Goal: Task Accomplishment & Management: Manage account settings

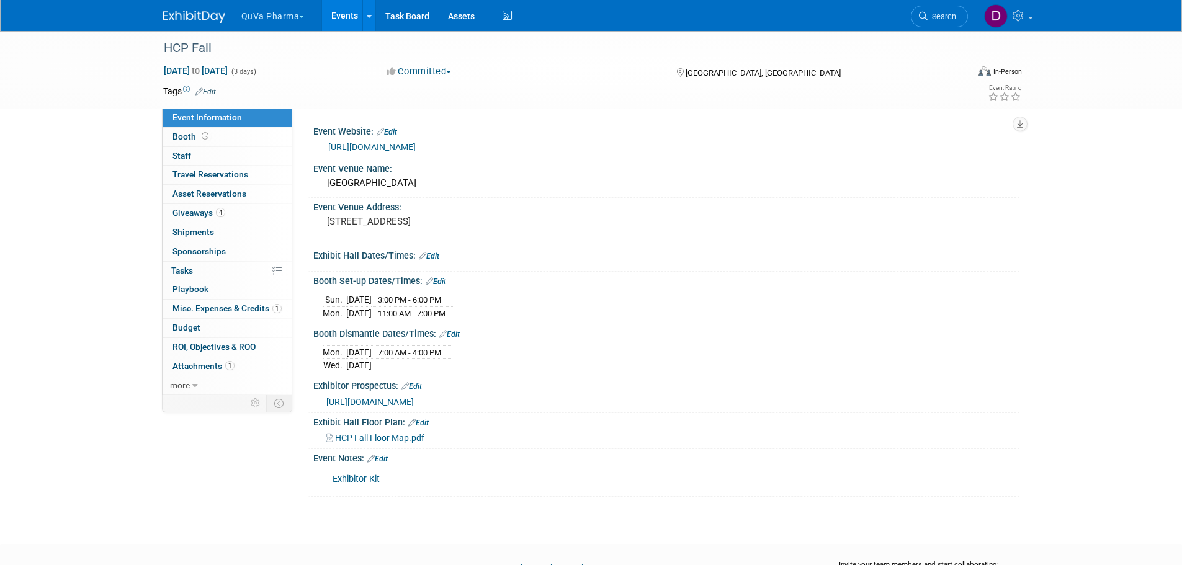
click at [406, 70] on button "Committed" at bounding box center [419, 71] width 74 height 13
click at [347, 10] on link "Events" at bounding box center [344, 15] width 45 height 31
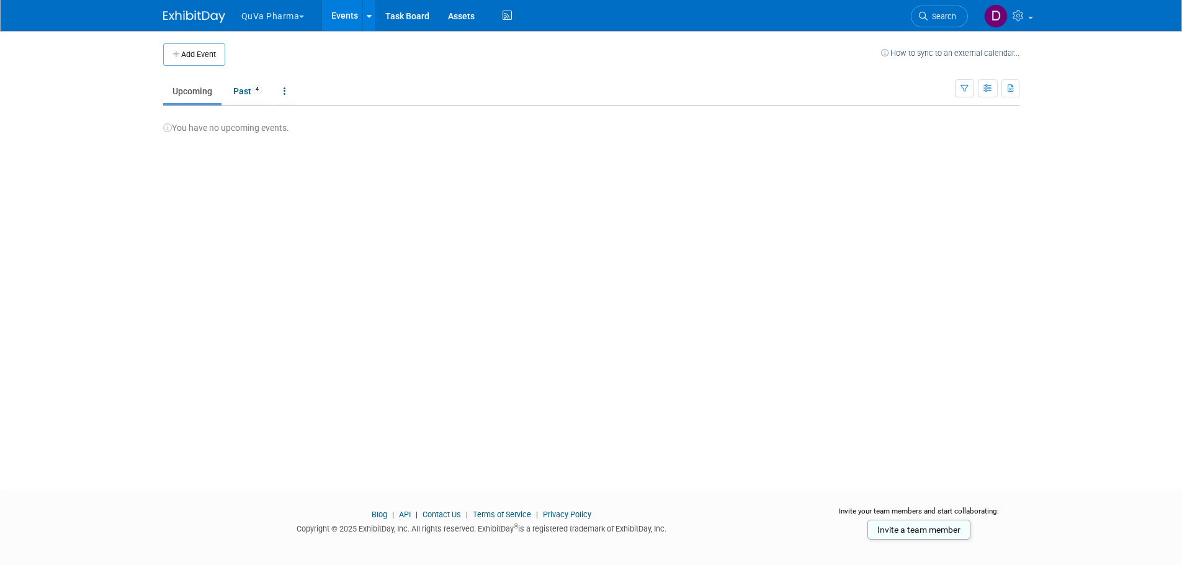
click at [251, 14] on button "QuVa Pharma" at bounding box center [280, 13] width 80 height 27
click at [263, 75] on link "QuVa Pharma" at bounding box center [285, 74] width 89 height 17
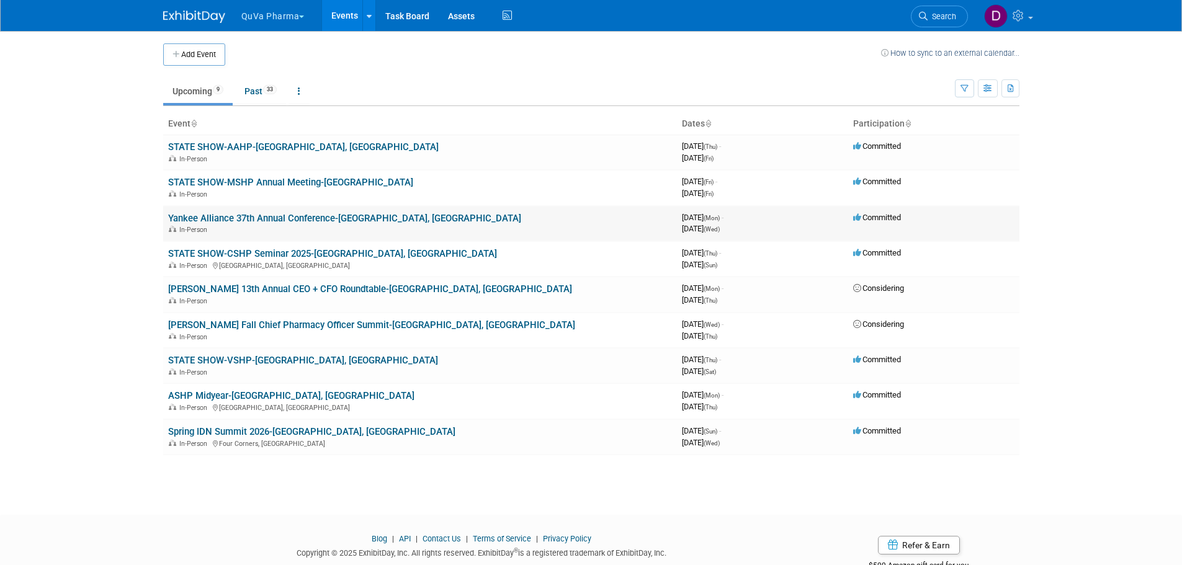
click at [261, 217] on link "Yankee Alliance 37th Annual Conference-Newport, RI" at bounding box center [344, 218] width 353 height 11
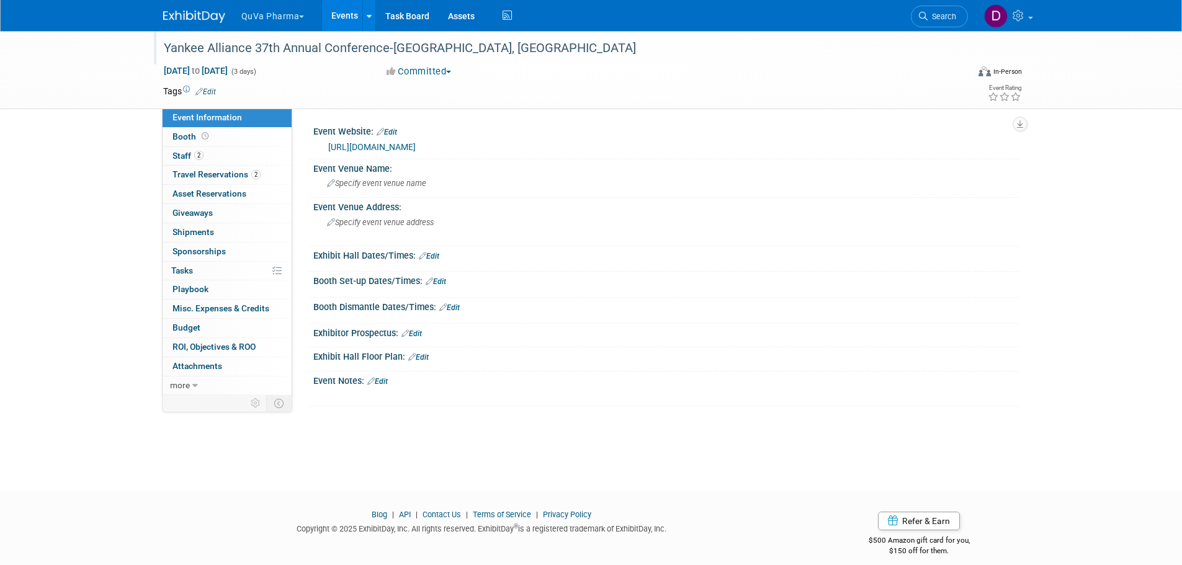
click at [451, 50] on div "Yankee Alliance 37th Annual Conference-Newport, RI" at bounding box center [554, 48] width 790 height 22
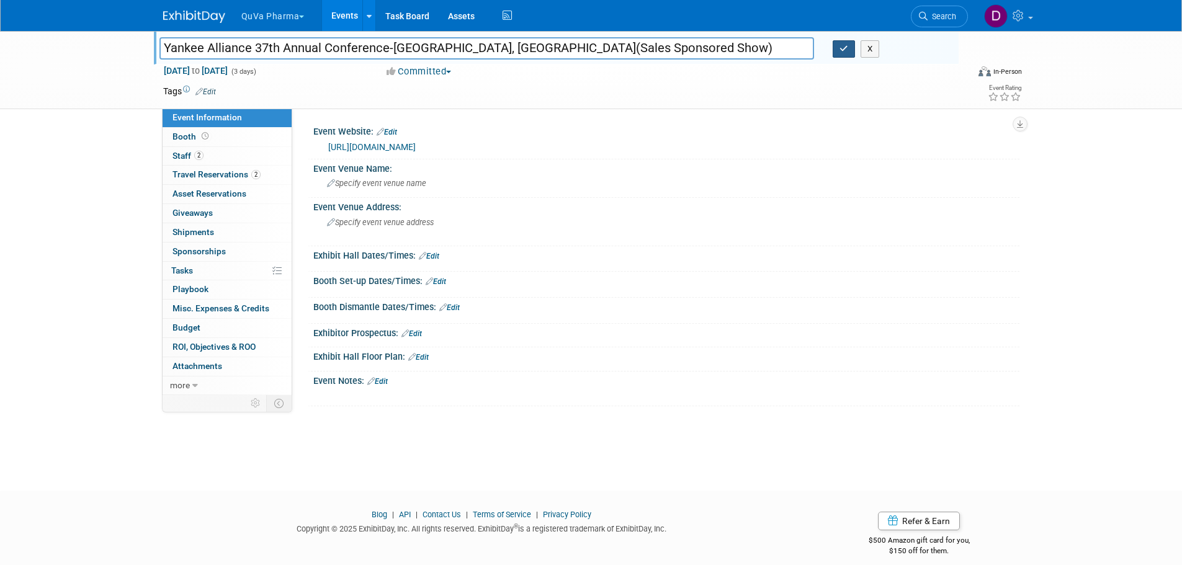
type input "Yankee Alliance 37th Annual Conference-Newport, RI(Sales Sponsored Show)"
click at [840, 53] on icon "button" at bounding box center [844, 49] width 9 height 8
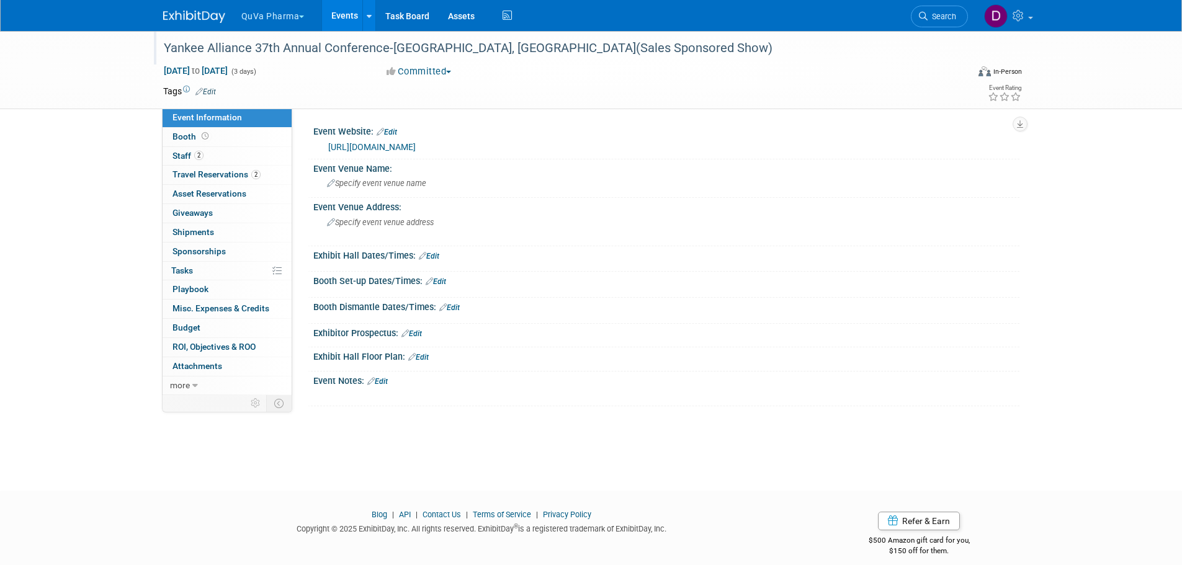
click at [336, 12] on link "Events" at bounding box center [344, 15] width 45 height 31
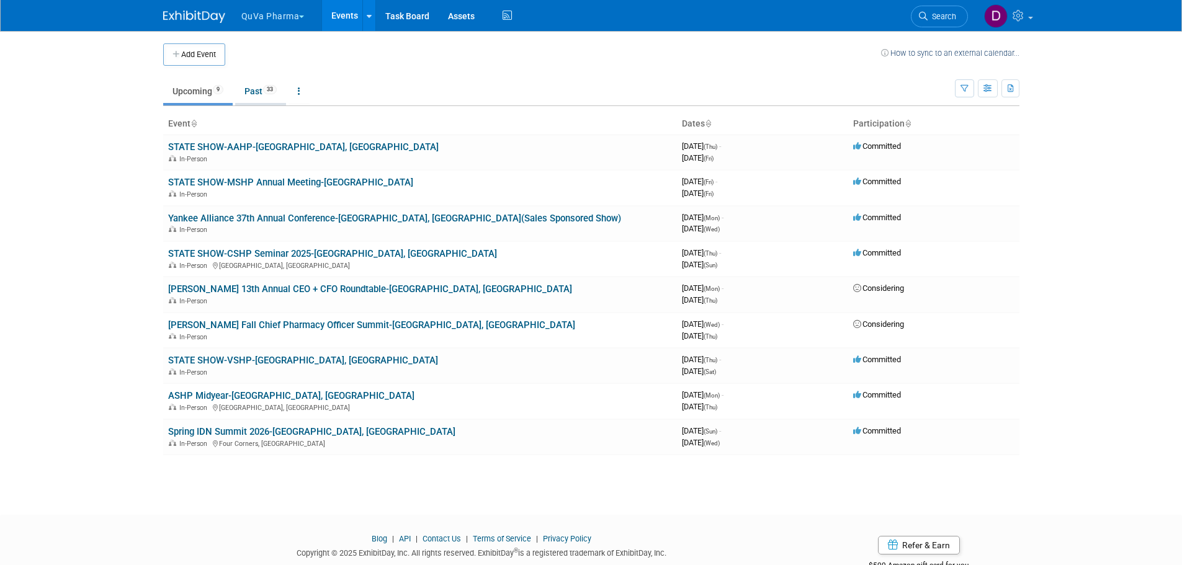
click at [261, 89] on link "Past 33" at bounding box center [260, 91] width 51 height 24
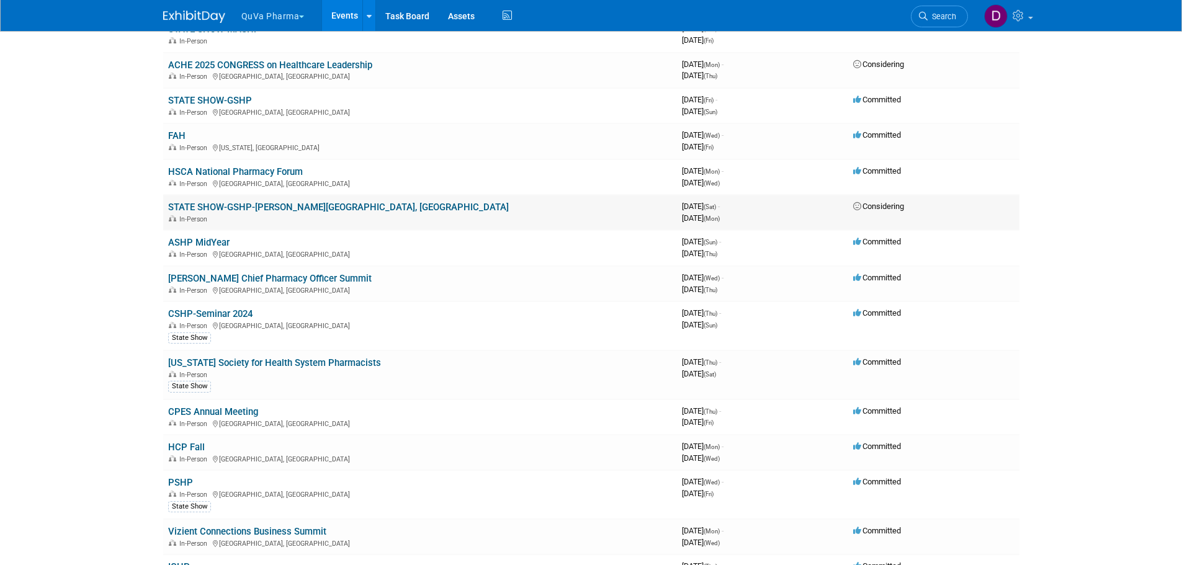
scroll to position [745, 0]
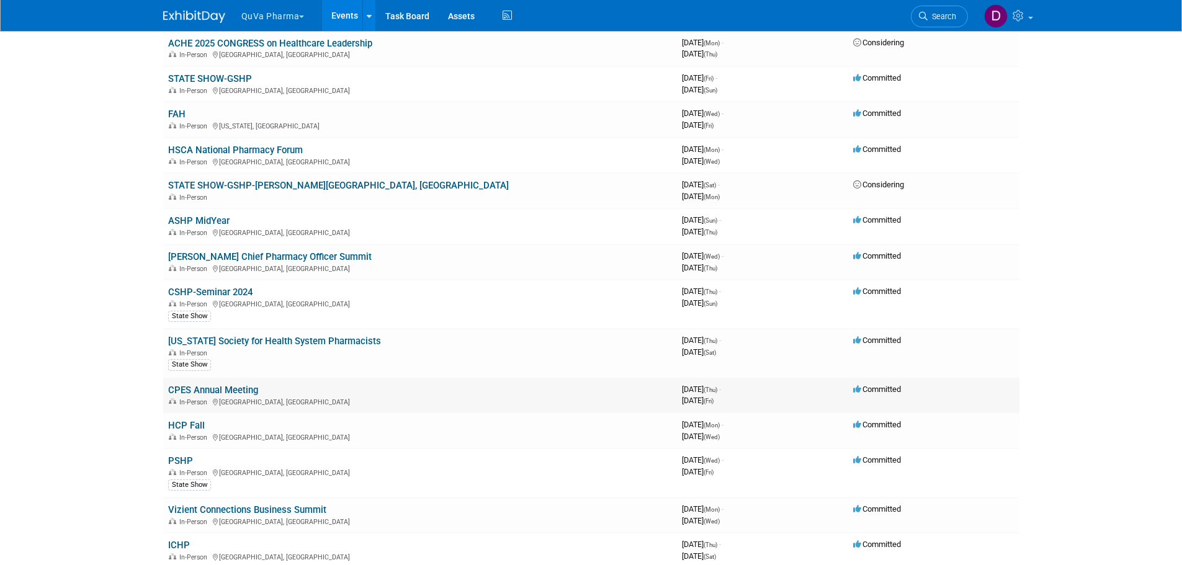
click at [238, 392] on link "CPES Annual Meeting" at bounding box center [213, 390] width 90 height 11
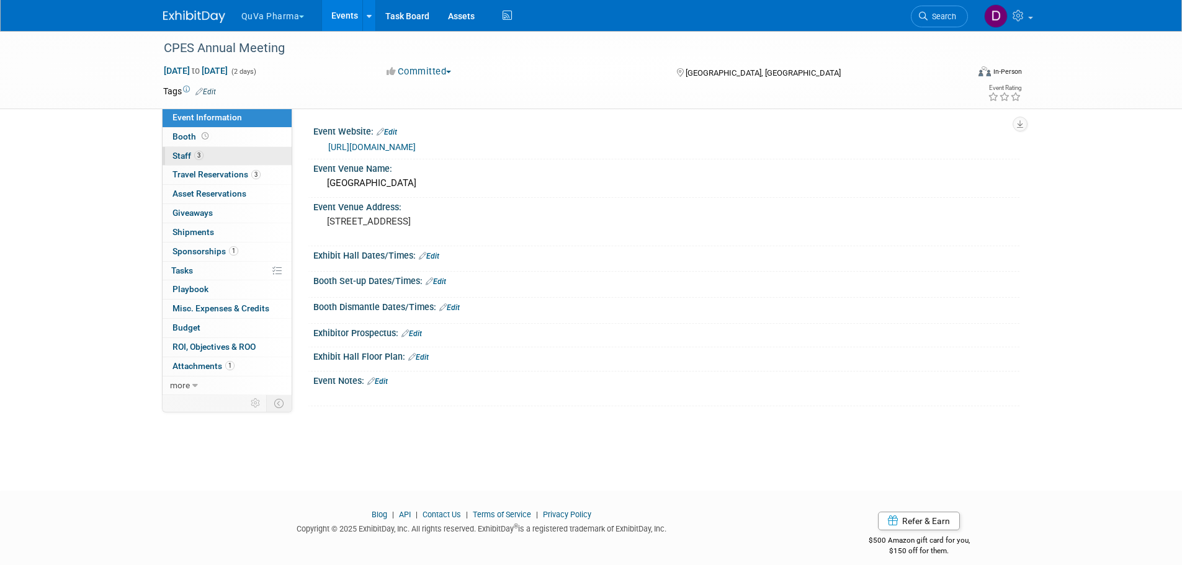
click at [178, 155] on span "Staff 3" at bounding box center [187, 156] width 31 height 10
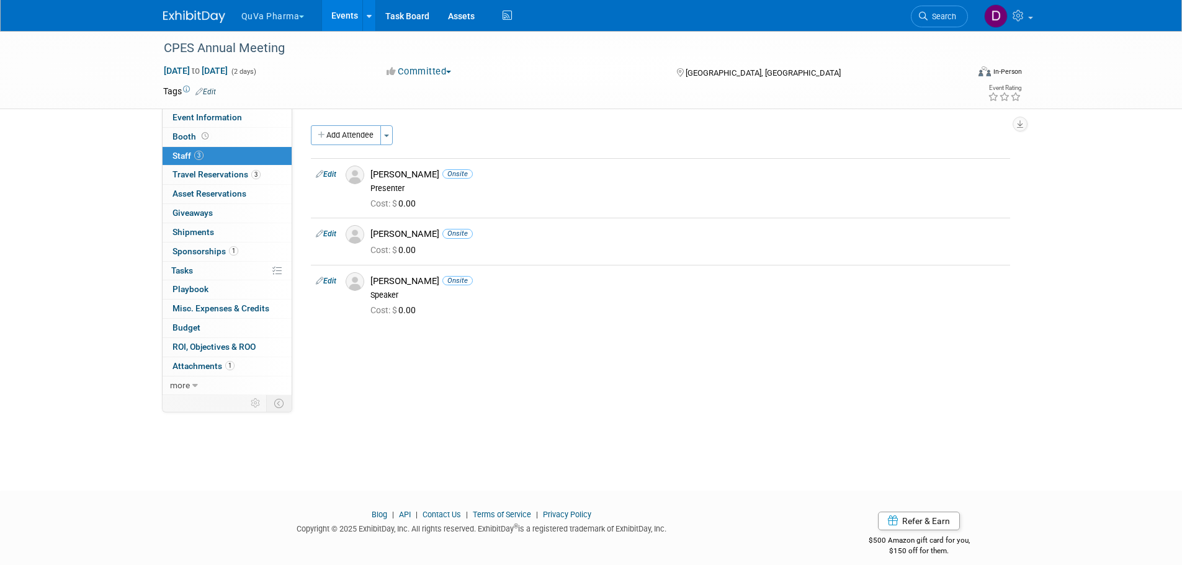
click at [297, 9] on button "QuVa Pharma" at bounding box center [280, 13] width 80 height 27
drag, startPoint x: 351, startPoint y: 69, endPoint x: 340, endPoint y: 86, distance: 19.3
click at [351, 69] on div "Oct 10, 2024 to Oct 11, 2024 (2 days)" at bounding box center [263, 71] width 201 height 12
click at [258, 13] on button "QuVa Pharma" at bounding box center [280, 13] width 80 height 27
click at [255, 73] on icon at bounding box center [252, 74] width 10 height 7
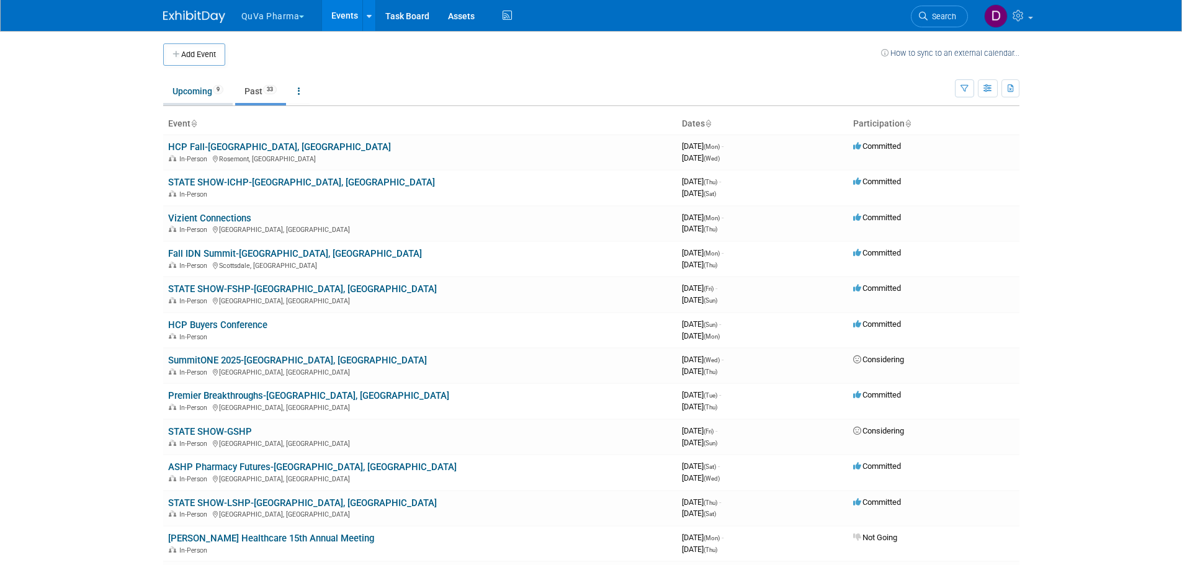
click at [192, 89] on link "Upcoming 9" at bounding box center [197, 91] width 69 height 24
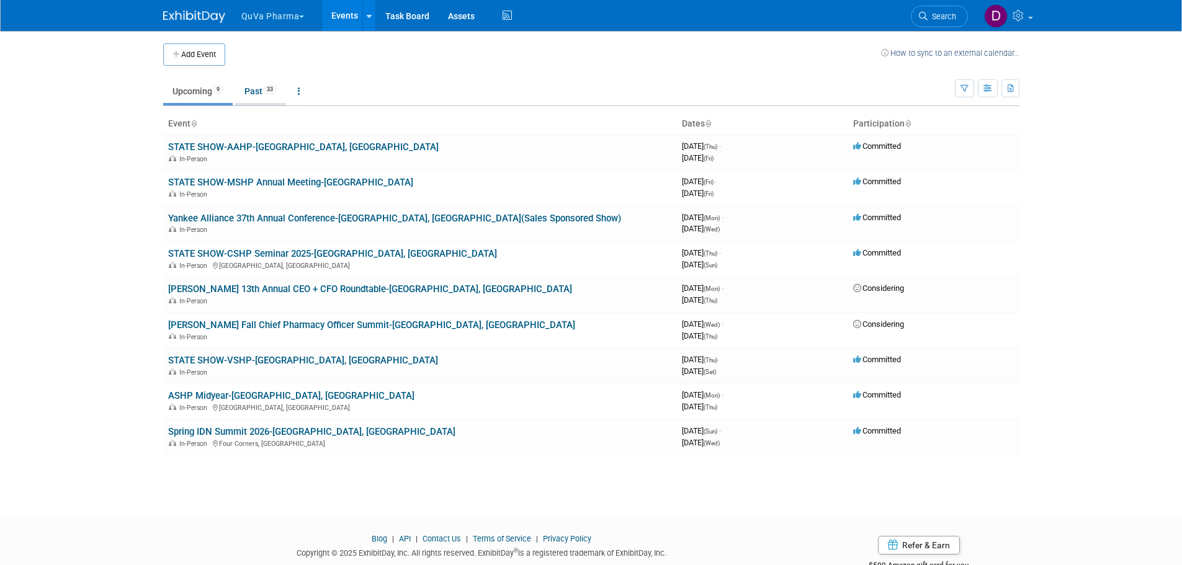
click at [258, 85] on link "Past 33" at bounding box center [260, 91] width 51 height 24
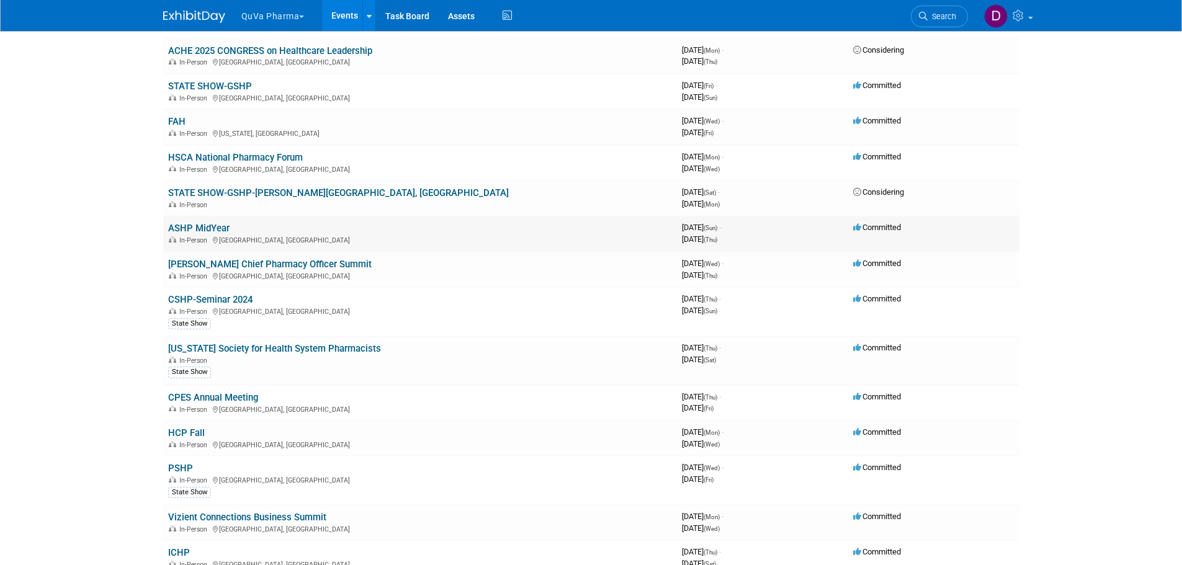
scroll to position [745, 0]
